Goal: Information Seeking & Learning: Find specific fact

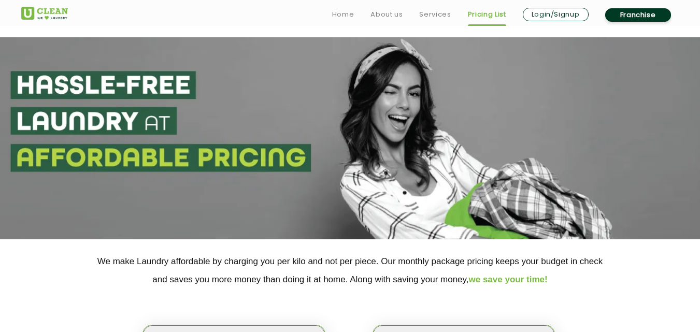
select select "97"
select select
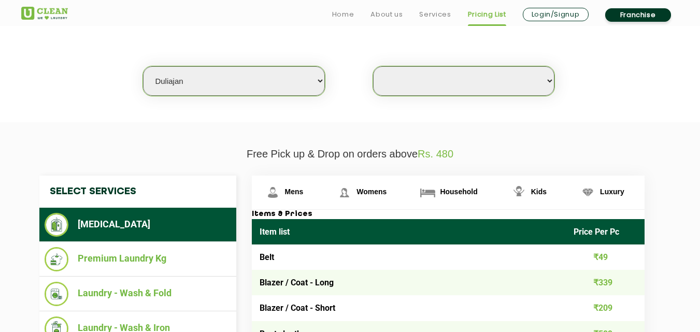
scroll to position [259, 0]
click at [313, 90] on select "Select city [GEOGRAPHIC_DATA] [GEOGRAPHIC_DATA] [GEOGRAPHIC_DATA] [GEOGRAPHIC_D…" at bounding box center [233, 81] width 181 height 30
click at [544, 84] on select "Select Store [GEOGRAPHIC_DATA]" at bounding box center [463, 81] width 181 height 30
click at [310, 108] on section "We make Laundry affordable by charging you per kilo and not per piece. Our mont…" at bounding box center [350, 51] width 700 height 142
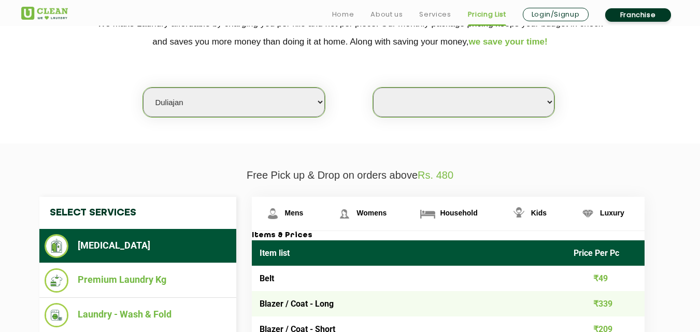
scroll to position [266, 0]
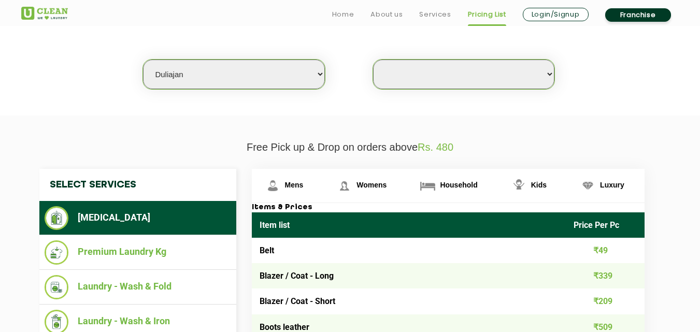
click at [320, 79] on select "Select city [GEOGRAPHIC_DATA] [GEOGRAPHIC_DATA] [GEOGRAPHIC_DATA] [GEOGRAPHIC_D…" at bounding box center [233, 75] width 181 height 30
click at [321, 82] on select "Select city [GEOGRAPHIC_DATA] [GEOGRAPHIC_DATA] [GEOGRAPHIC_DATA] [GEOGRAPHIC_D…" at bounding box center [233, 75] width 181 height 30
click at [321, 78] on select "Select city [GEOGRAPHIC_DATA] [GEOGRAPHIC_DATA] [GEOGRAPHIC_DATA] [GEOGRAPHIC_D…" at bounding box center [233, 75] width 181 height 30
click at [556, 75] on div "Select city [GEOGRAPHIC_DATA] [GEOGRAPHIC_DATA] [GEOGRAPHIC_DATA] [GEOGRAPHIC_D…" at bounding box center [350, 56] width 674 height 67
click at [548, 77] on select "Select Store [GEOGRAPHIC_DATA]" at bounding box center [463, 75] width 181 height 30
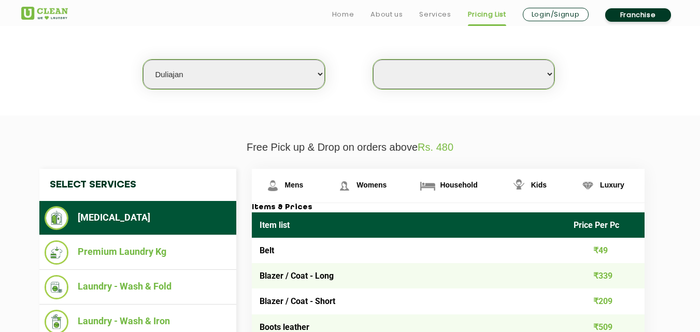
click at [118, 103] on section "We make Laundry affordable by charging you per kilo and not per piece. Our mont…" at bounding box center [350, 45] width 700 height 142
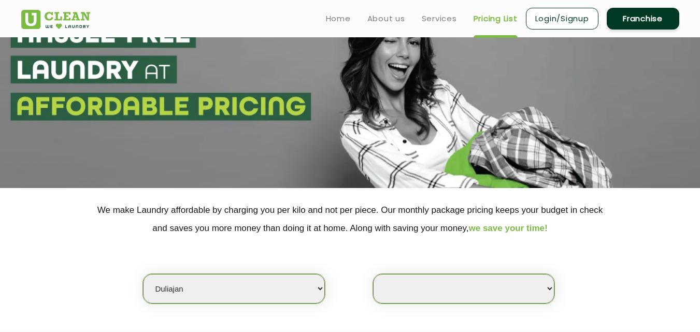
scroll to position [0, 0]
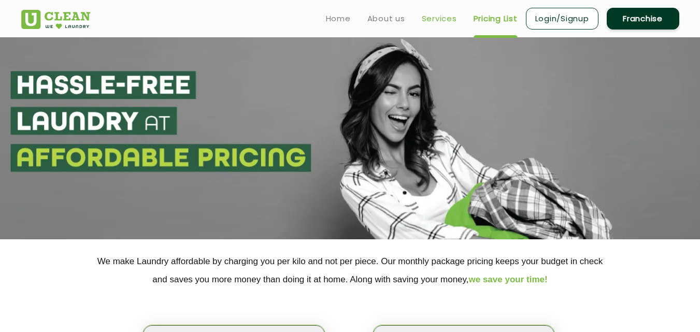
click at [441, 24] on link "Services" at bounding box center [439, 18] width 35 height 12
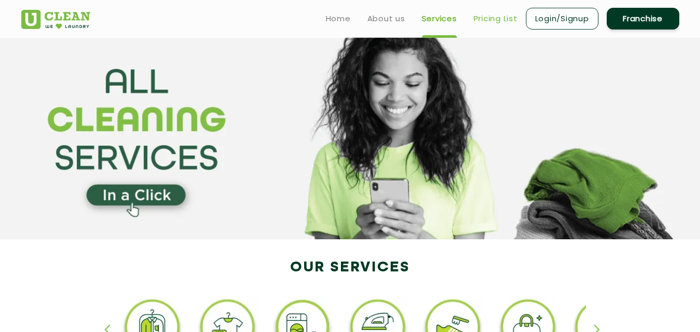
click at [499, 18] on link "Pricing List" at bounding box center [496, 18] width 44 height 12
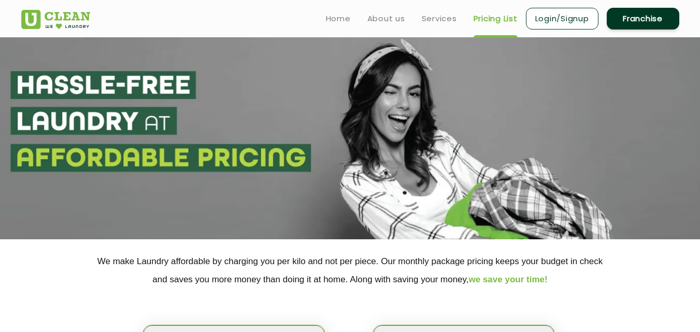
select select "0"
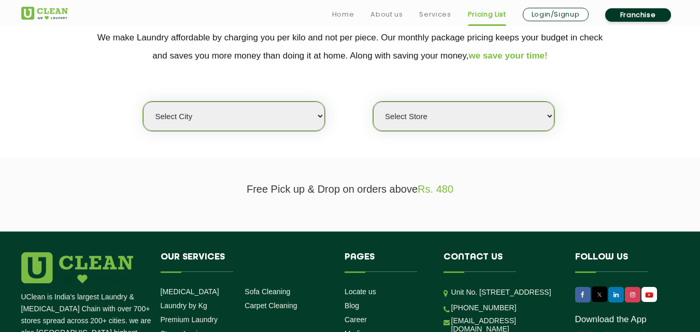
scroll to position [224, 0]
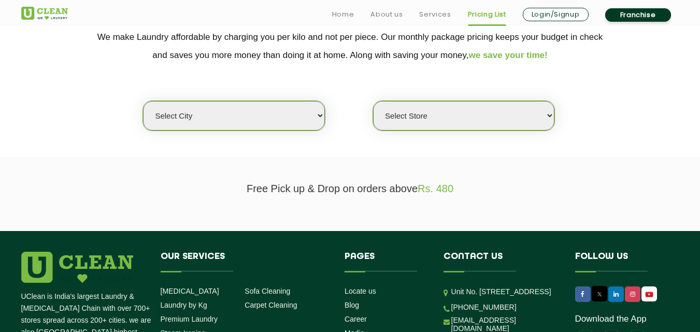
click at [539, 118] on select "Select Store" at bounding box center [463, 116] width 181 height 30
click at [540, 118] on select "Select Store" at bounding box center [463, 116] width 181 height 30
click at [263, 117] on select "Select city [GEOGRAPHIC_DATA] [GEOGRAPHIC_DATA] [GEOGRAPHIC_DATA] [GEOGRAPHIC_D…" at bounding box center [233, 116] width 181 height 30
click at [350, 101] on div "Select city [GEOGRAPHIC_DATA] [GEOGRAPHIC_DATA] [GEOGRAPHIC_DATA] [GEOGRAPHIC_D…" at bounding box center [350, 97] width 674 height 67
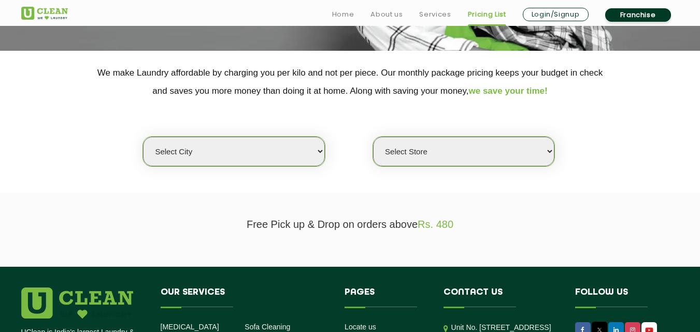
scroll to position [190, 0]
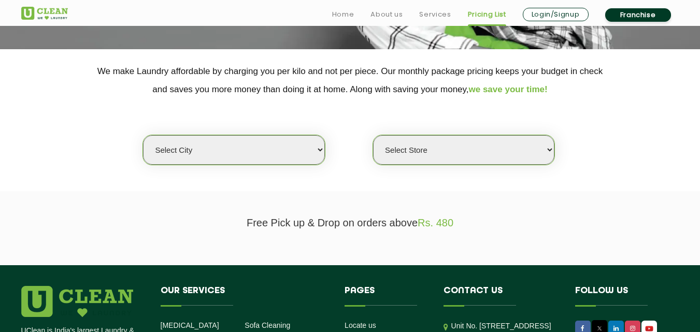
click at [322, 144] on select "Select city [GEOGRAPHIC_DATA] [GEOGRAPHIC_DATA] [GEOGRAPHIC_DATA] [GEOGRAPHIC_D…" at bounding box center [233, 150] width 181 height 30
click at [345, 120] on div "Select city [GEOGRAPHIC_DATA] [GEOGRAPHIC_DATA] [GEOGRAPHIC_DATA] [GEOGRAPHIC_D…" at bounding box center [350, 131] width 674 height 67
